Goal: Task Accomplishment & Management: Manage account settings

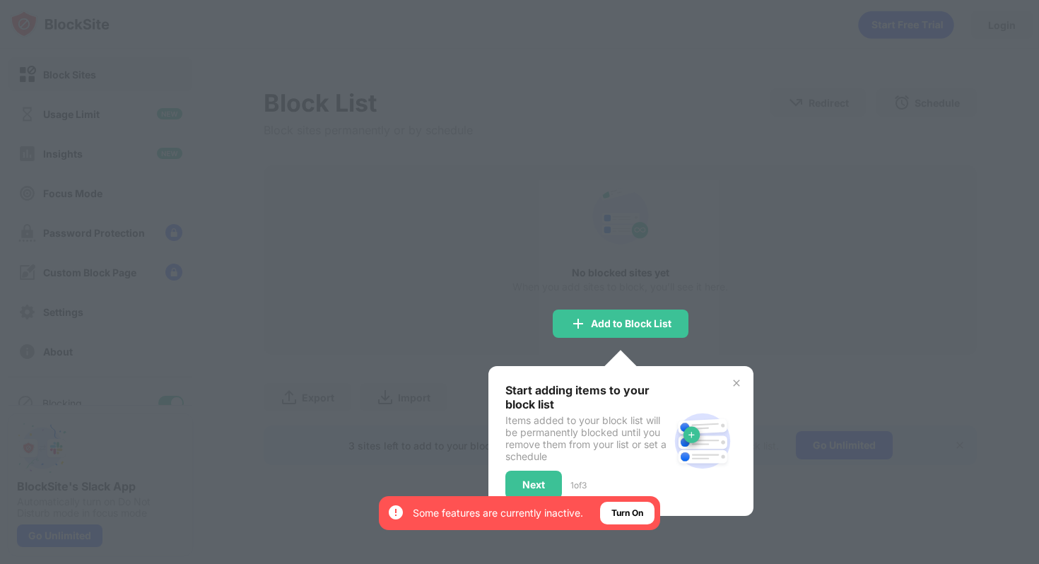
click at [702, 405] on div "Start adding items to your block list Items added to your block list will be pe…" at bounding box center [620, 441] width 231 height 116
click at [739, 384] on img at bounding box center [736, 382] width 11 height 11
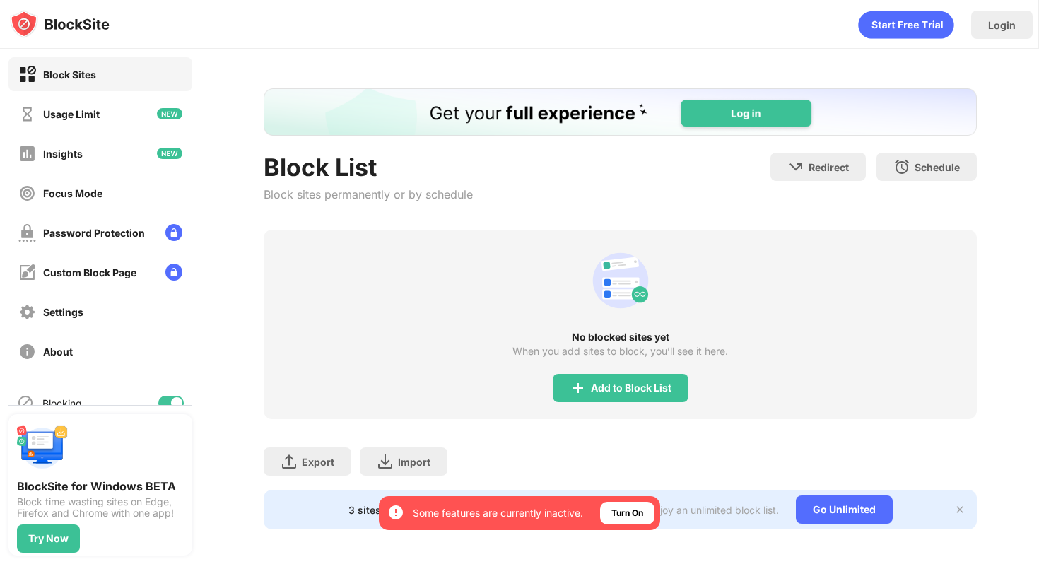
click at [530, 466] on div "Export Export Files (for websites items only) Import Import Files (for websites…" at bounding box center [620, 454] width 713 height 71
click at [278, 555] on div "Block List Block sites permanently or by schedule Redirect Choose a site to be …" at bounding box center [619, 309] width 837 height 520
click at [88, 71] on div "Block Sites" at bounding box center [69, 75] width 53 height 12
